Goal: Task Accomplishment & Management: Use online tool/utility

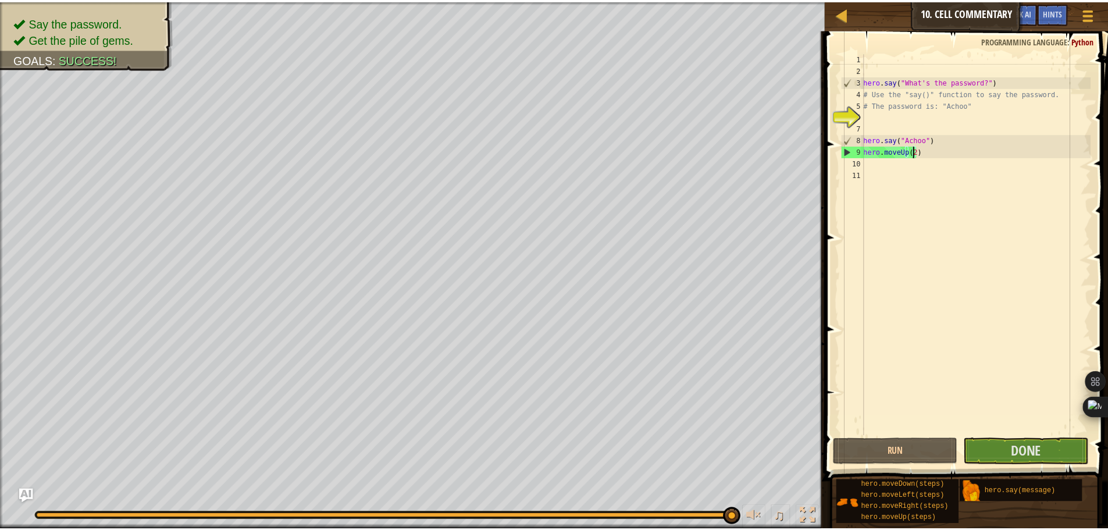
scroll to position [5, 4]
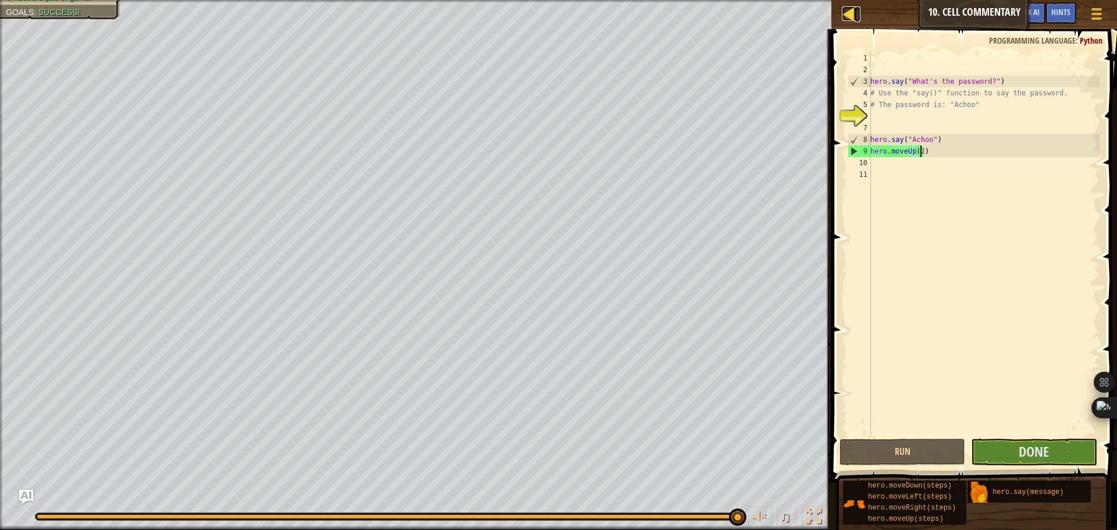
click at [856, 12] on link "Courses" at bounding box center [857, 14] width 6 height 16
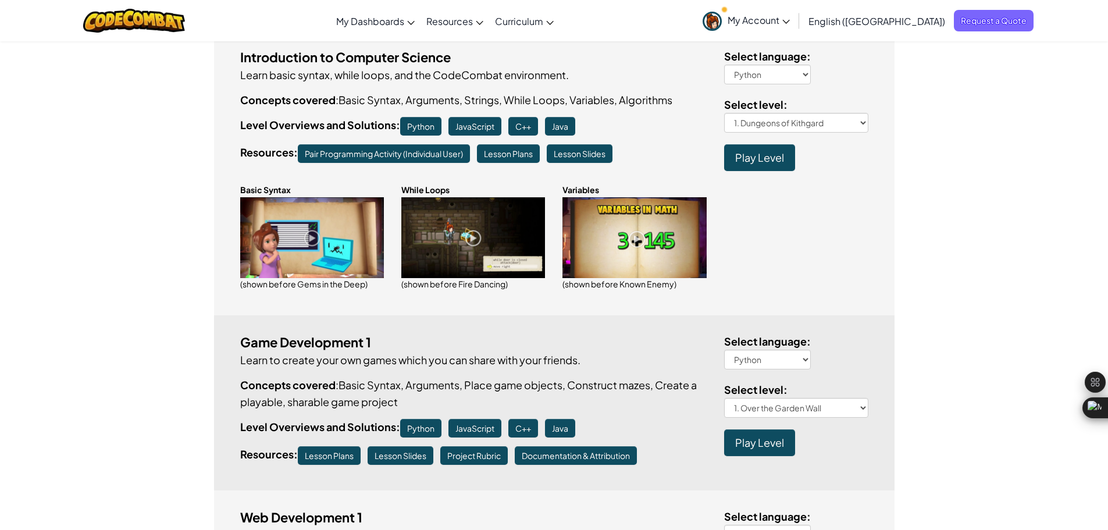
scroll to position [349, 0]
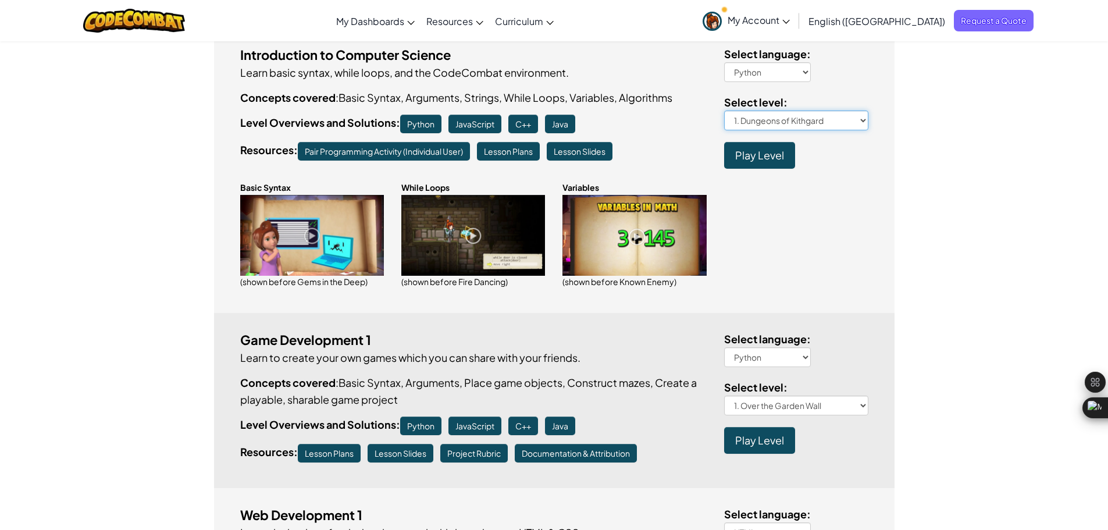
click at [863, 121] on select "1. Dungeons of Kithgard 2. Gems in the Deep 3. Shadow Guard 3a. Kounter Kithwis…" at bounding box center [796, 120] width 144 height 20
select select "kithgard-librarian"
click at [724, 110] on select "1. Dungeons of Kithgard 2. Gems in the Deep 3. Shadow Guard 3a. Kounter Kithwis…" at bounding box center [796, 120] width 144 height 20
click at [749, 159] on span "Play Level" at bounding box center [759, 154] width 49 height 13
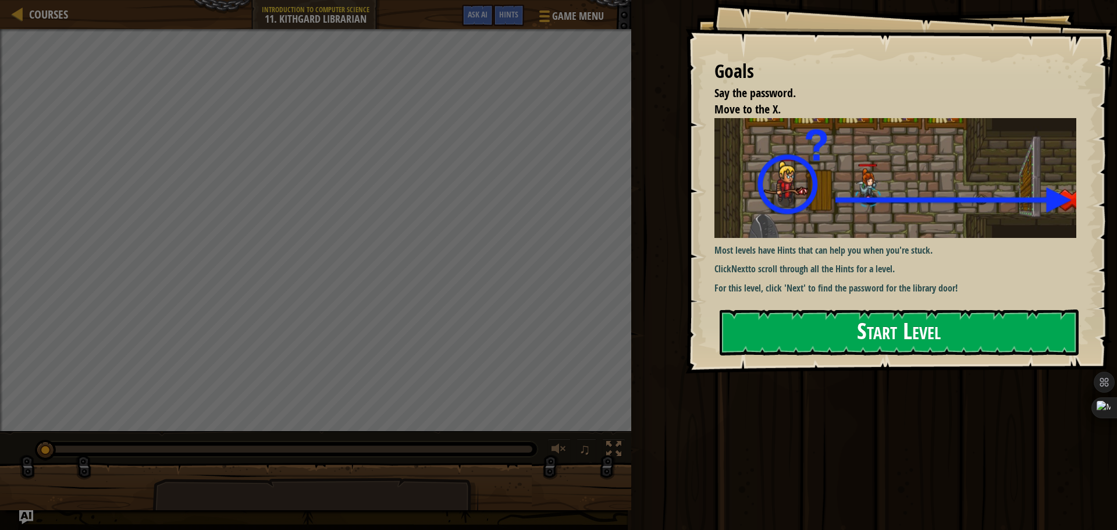
click at [821, 331] on button "Start Level" at bounding box center [898, 332] width 359 height 46
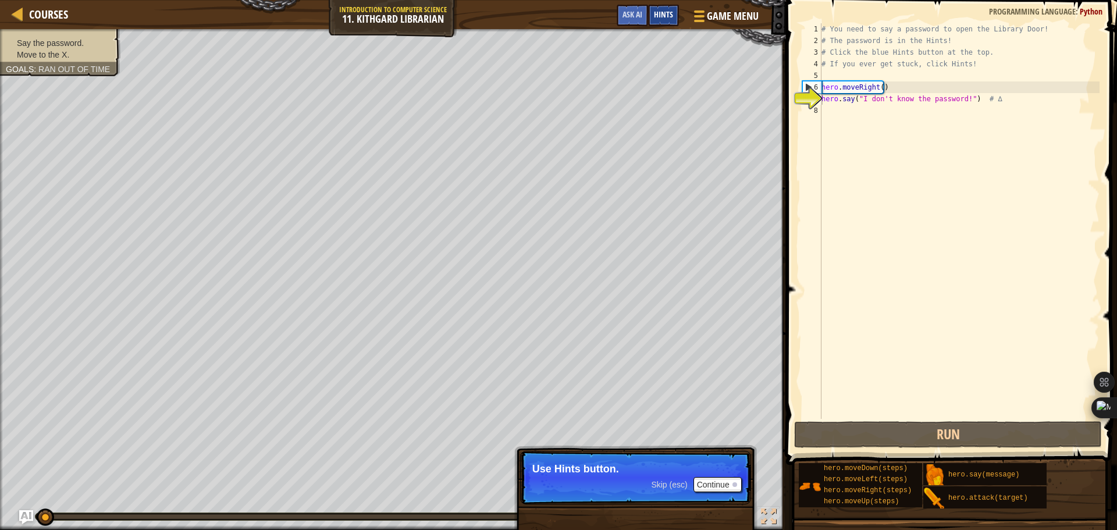
click at [666, 15] on span "Hints" at bounding box center [663, 14] width 19 height 11
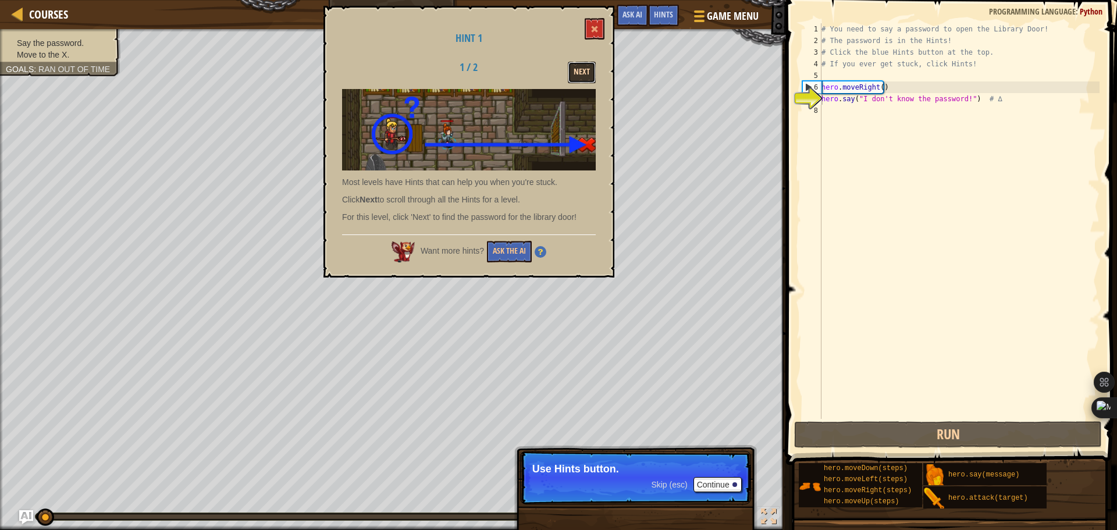
click at [587, 73] on button "Next" at bounding box center [582, 73] width 28 height 22
